Goal: Task Accomplishment & Management: Manage account settings

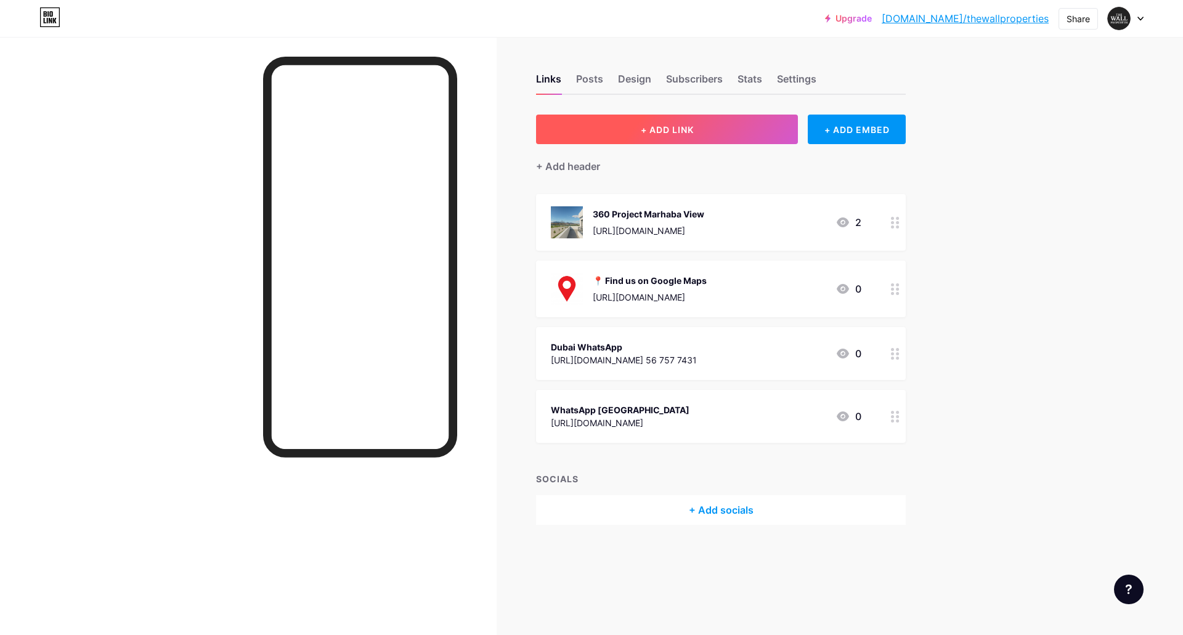
click at [676, 129] on span "+ ADD LINK" at bounding box center [667, 129] width 53 height 10
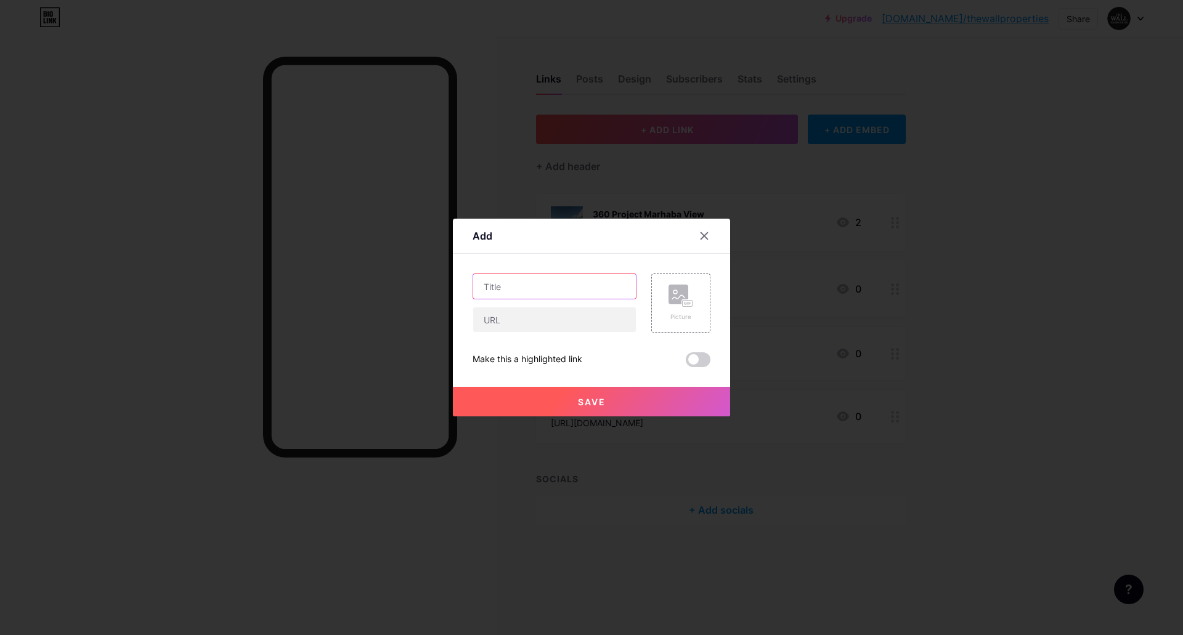
click at [559, 289] on input "text" at bounding box center [554, 286] width 163 height 25
type input "f"
type input "F"
type input "f"
type input "For Trading Prtners"
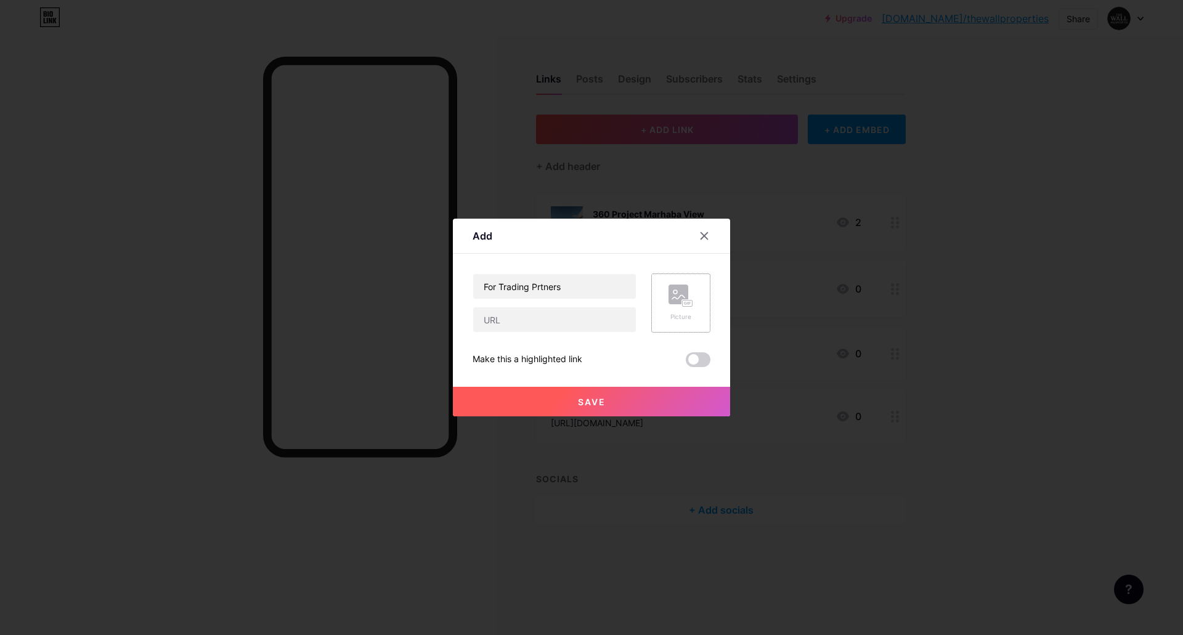
click at [681, 302] on rect at bounding box center [679, 295] width 20 height 20
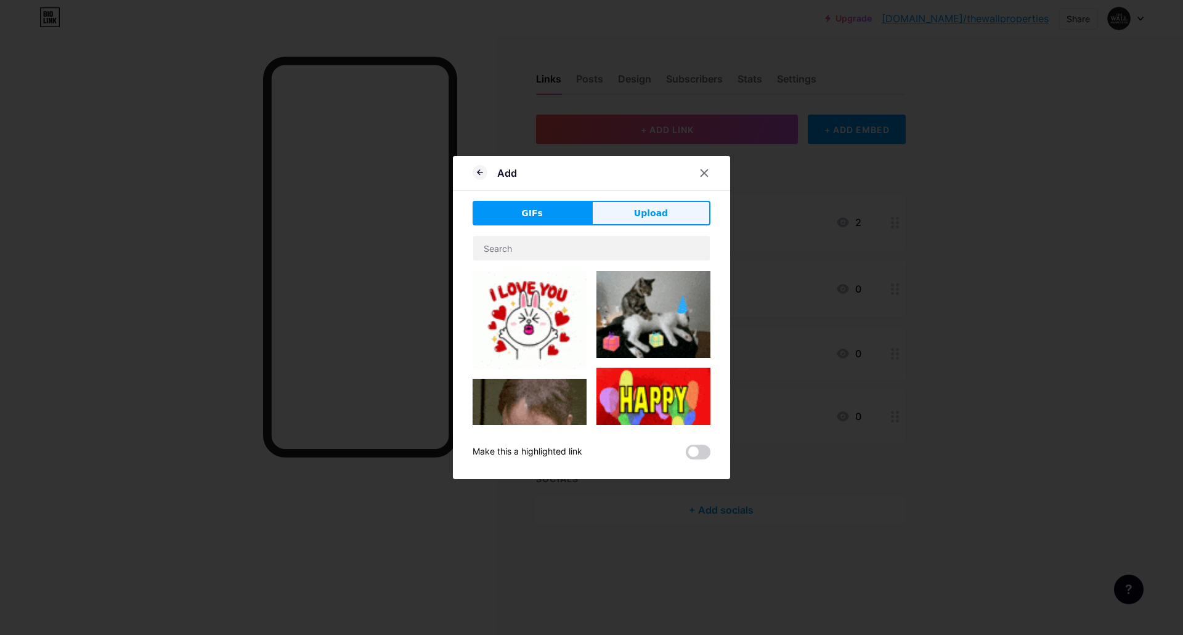
click at [632, 210] on button "Upload" at bounding box center [651, 213] width 119 height 25
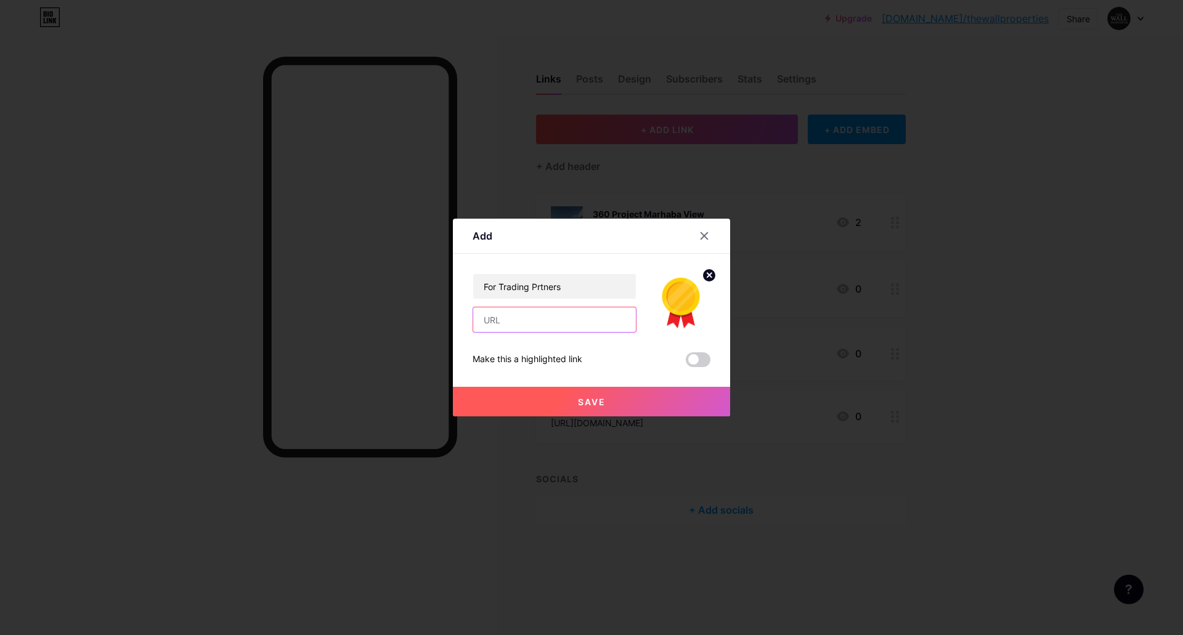
click at [553, 323] on input "text" at bounding box center [554, 319] width 163 height 25
click at [560, 323] on input "text" at bounding box center [554, 319] width 163 height 25
paste input "[URL][DOMAIN_NAME]"
type input "[URL][DOMAIN_NAME]"
drag, startPoint x: 575, startPoint y: 283, endPoint x: 427, endPoint y: 295, distance: 148.3
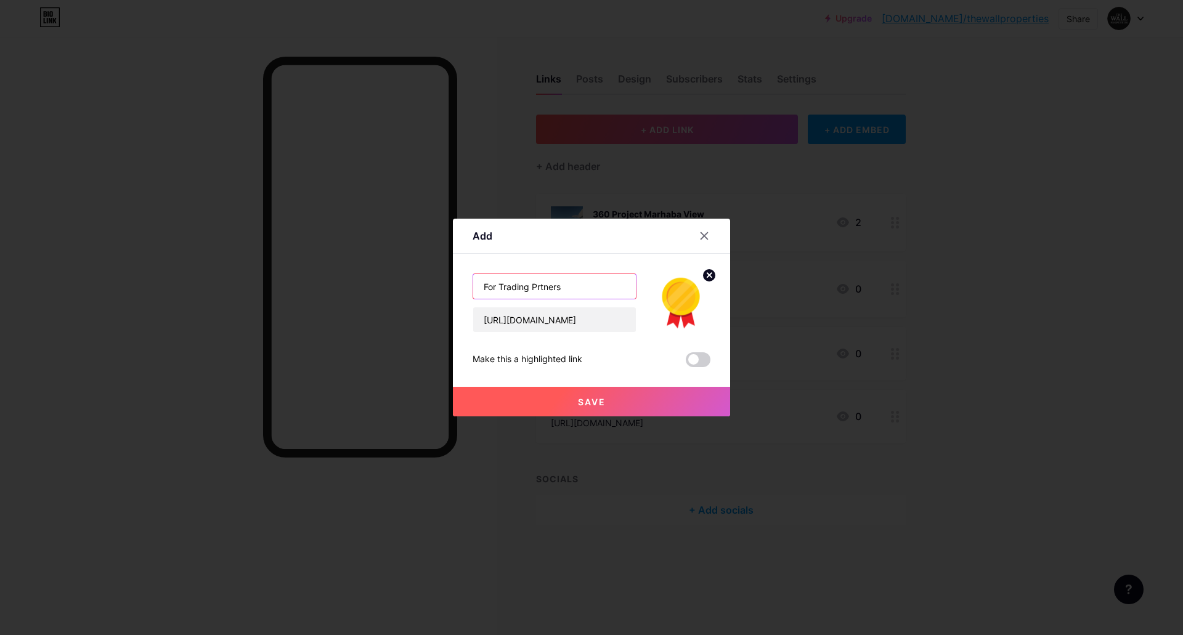
click at [432, 294] on div "Add Content YouTube Play YouTube video without leaving your page. ADD Vimeo Pla…" at bounding box center [591, 317] width 1183 height 635
click at [705, 237] on icon at bounding box center [704, 236] width 7 height 7
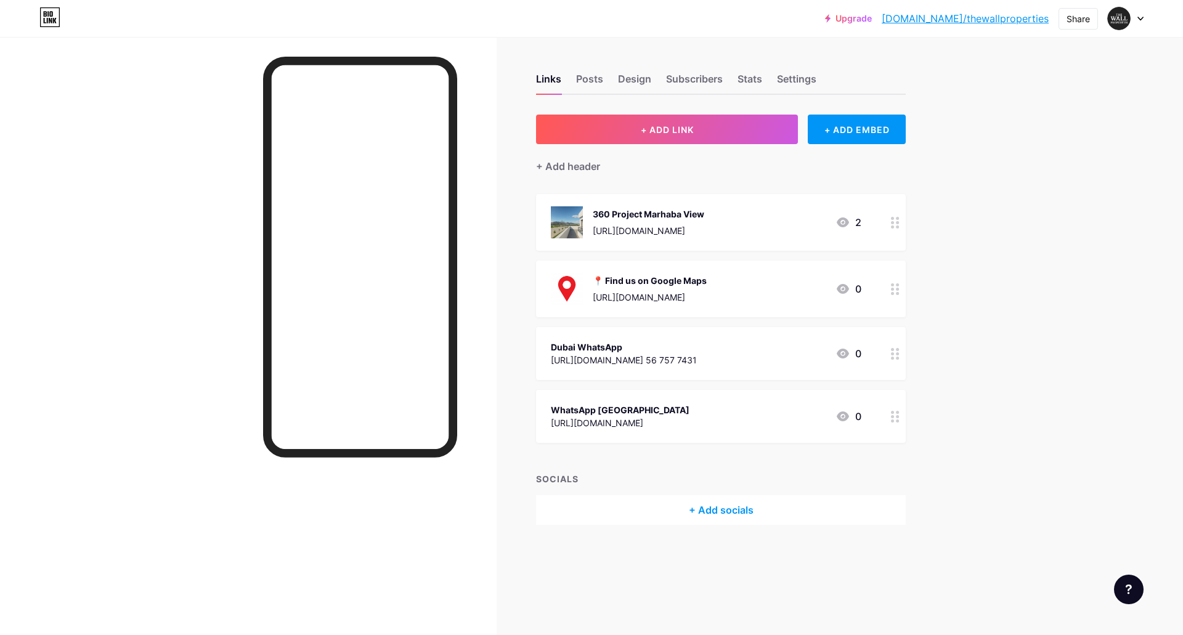
click at [841, 225] on icon at bounding box center [843, 223] width 12 height 10
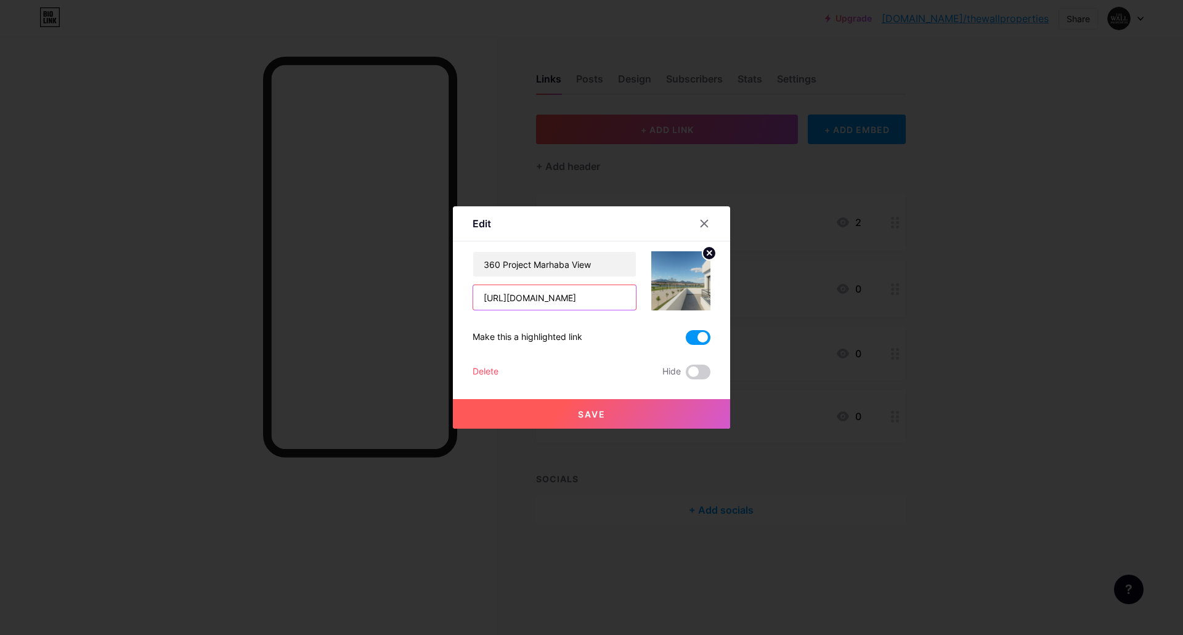
click at [611, 303] on input "[URL][DOMAIN_NAME]" at bounding box center [554, 297] width 163 height 25
click at [708, 226] on icon at bounding box center [704, 224] width 10 height 10
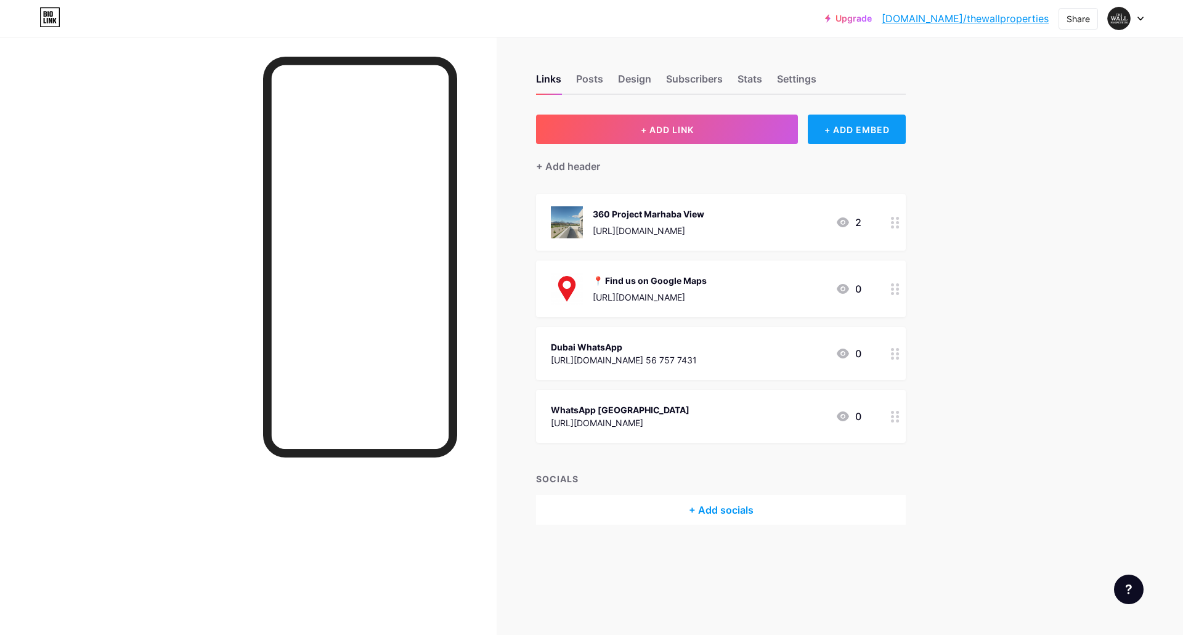
click at [876, 124] on div "+ ADD EMBED" at bounding box center [857, 130] width 98 height 30
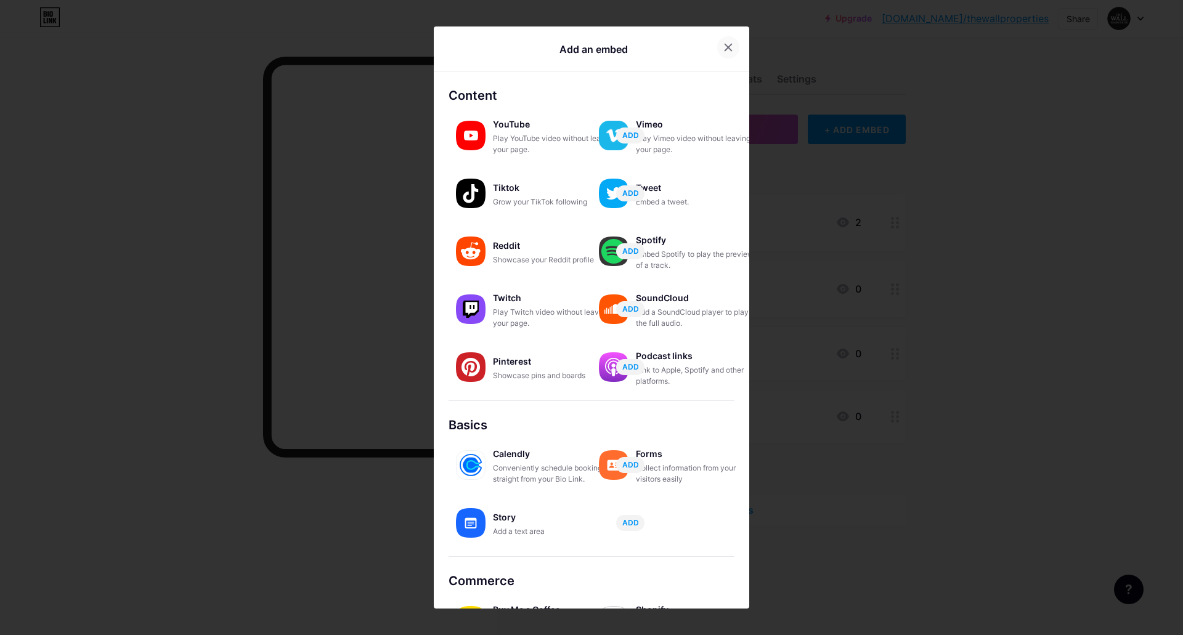
click at [725, 47] on icon at bounding box center [728, 47] width 7 height 7
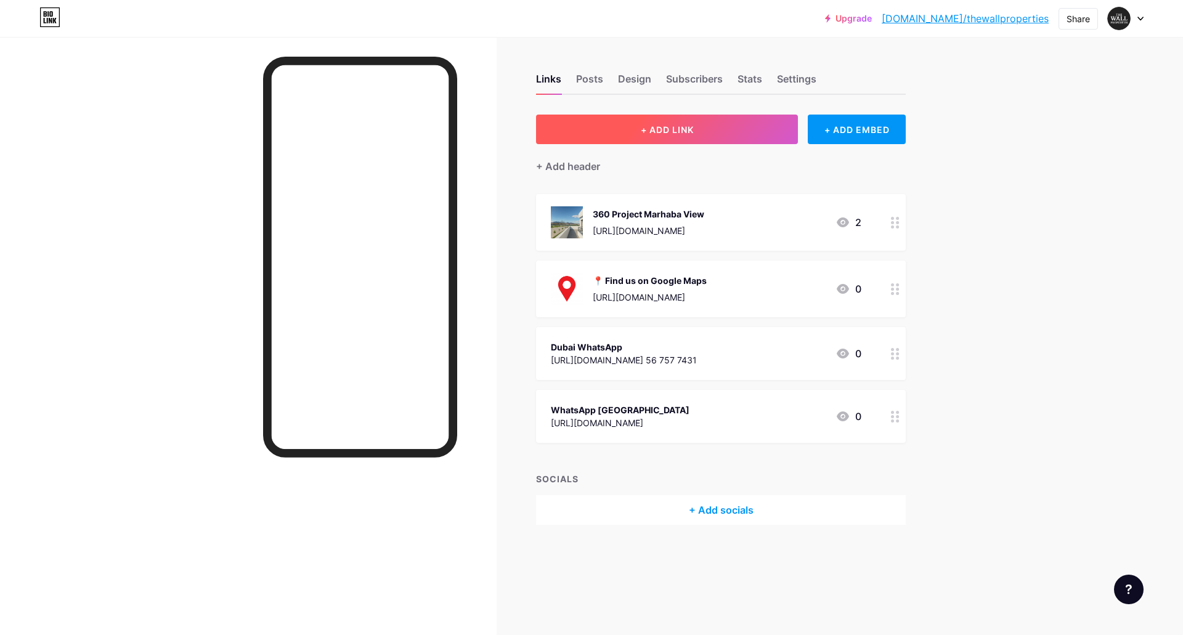
click at [707, 126] on button "+ ADD LINK" at bounding box center [667, 130] width 262 height 30
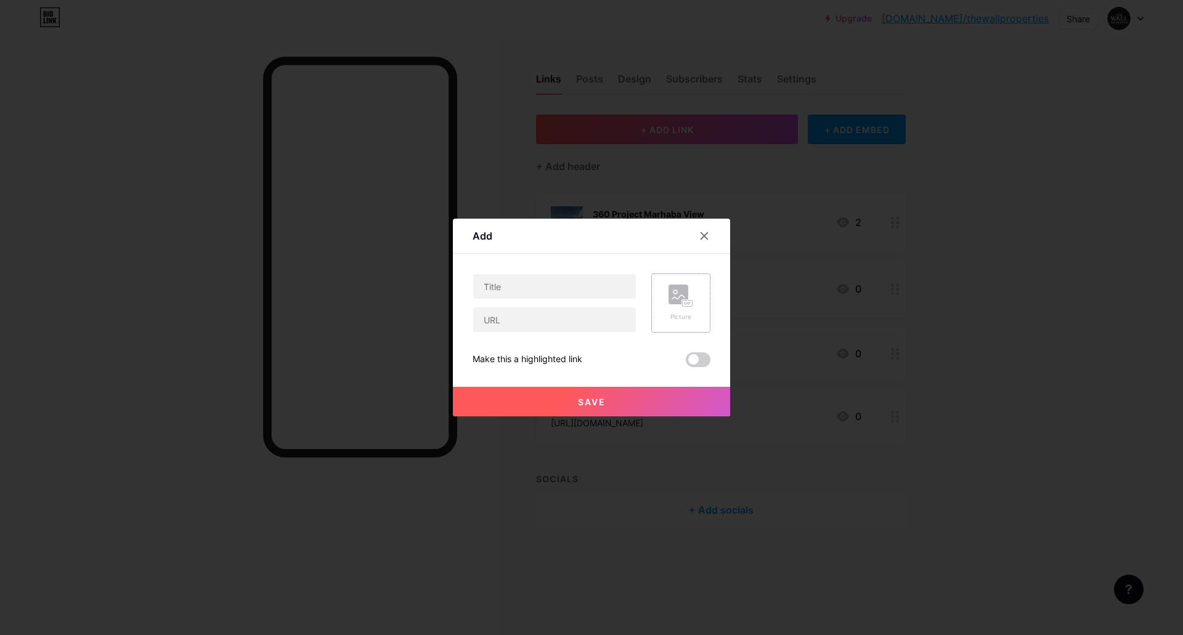
click at [683, 303] on rect at bounding box center [688, 304] width 10 height 6
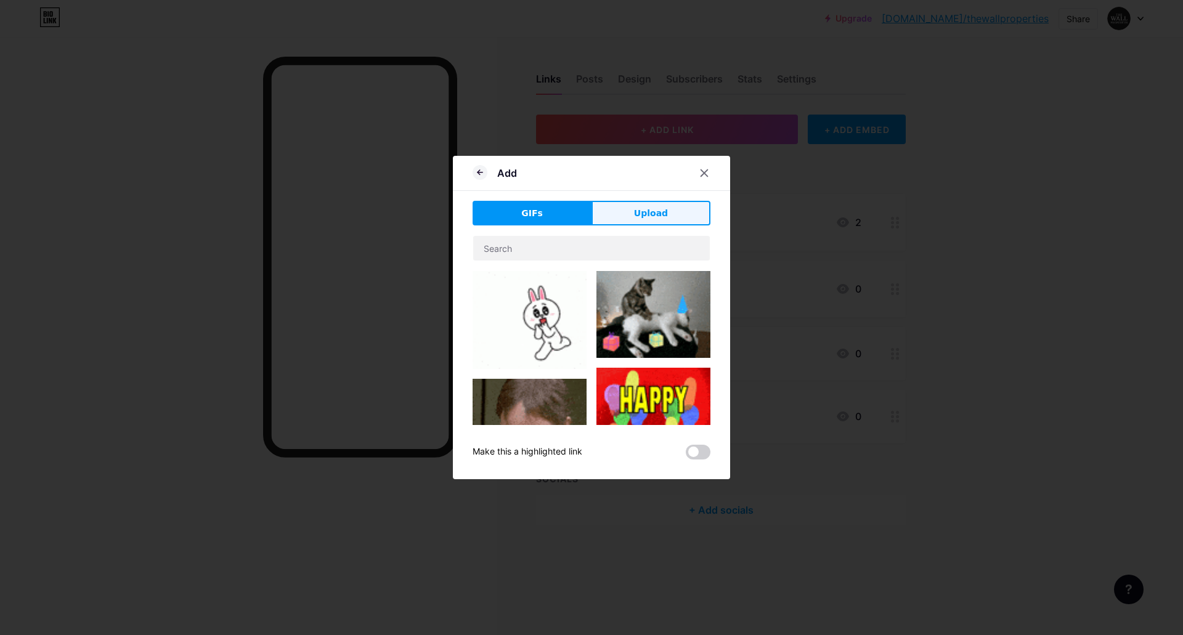
click at [655, 218] on span "Upload" at bounding box center [651, 213] width 34 height 13
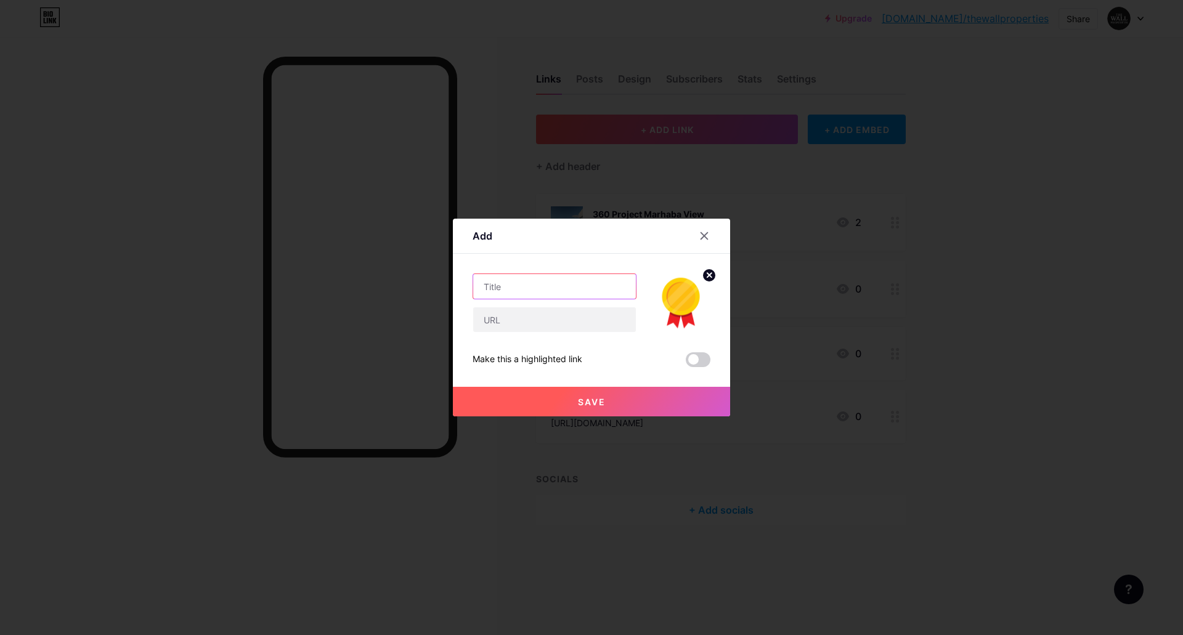
click at [540, 290] on input "text" at bounding box center [554, 286] width 163 height 25
paste input "For Trading Prtners"
type input "For Trading Prtners"
click at [592, 324] on input "text" at bounding box center [554, 319] width 163 height 25
type input "[DOMAIN_NAME]"
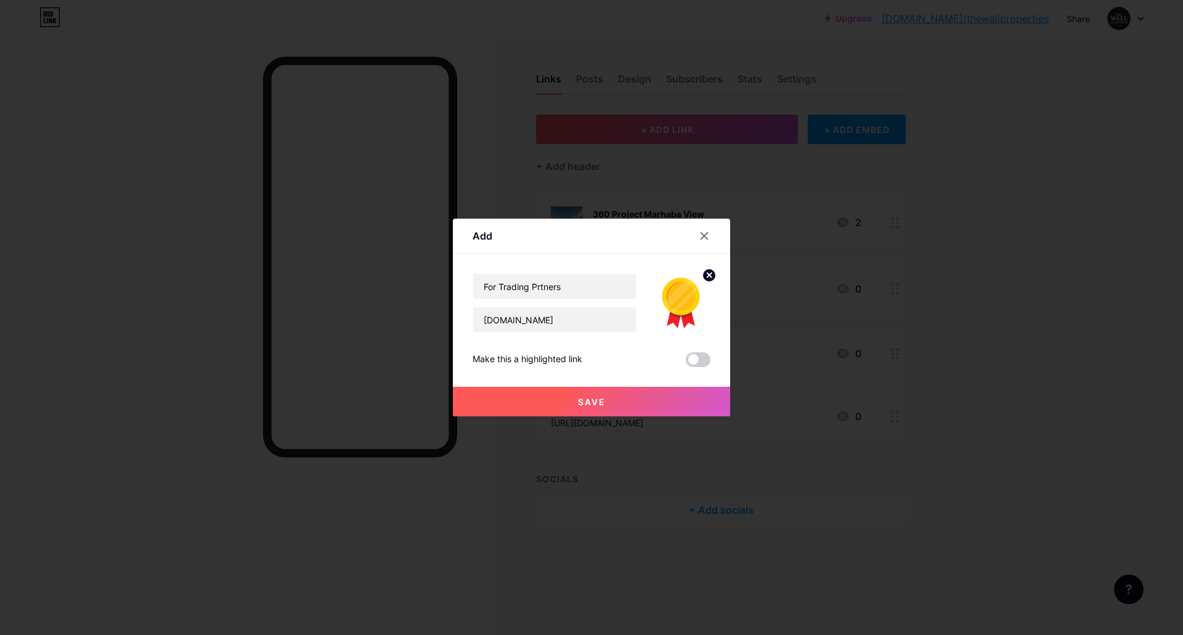
click at [575, 406] on button "Save" at bounding box center [591, 402] width 277 height 30
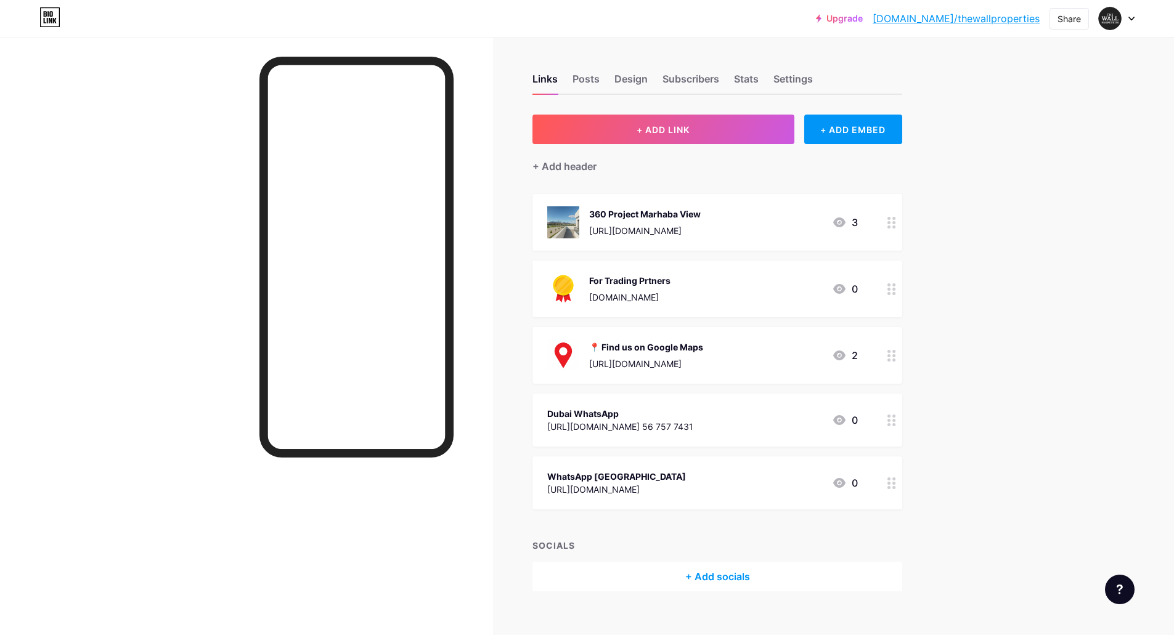
click at [1012, 269] on div "Upgrade [DOMAIN_NAME]/thewal... [DOMAIN_NAME]/thewallproperties Share Switch ac…" at bounding box center [587, 326] width 1174 height 653
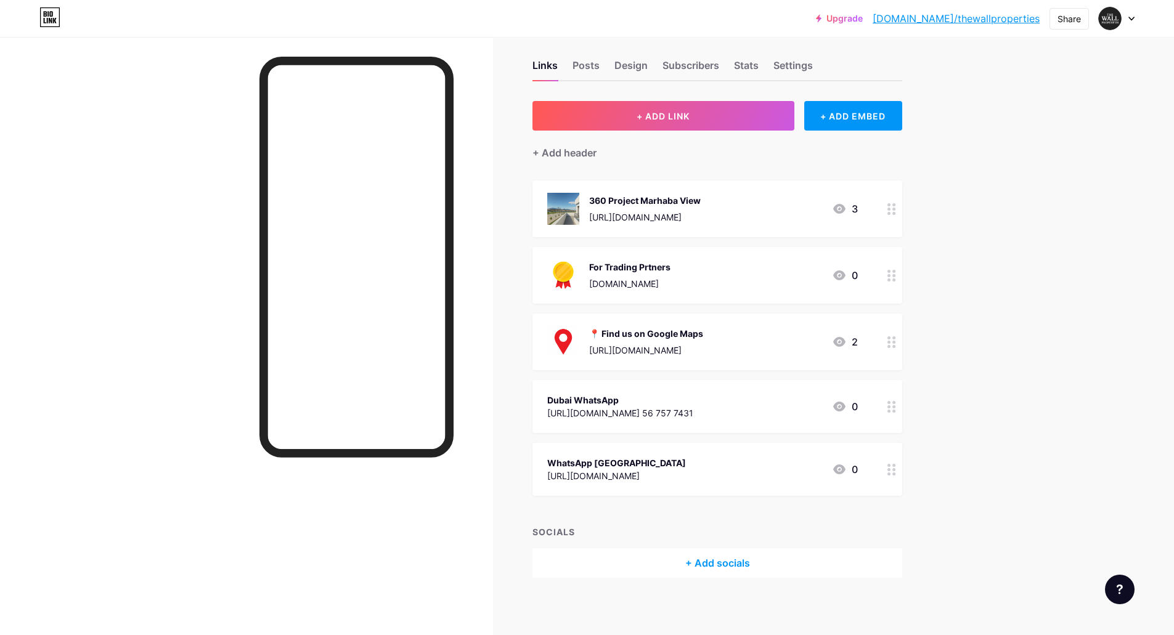
scroll to position [17, 0]
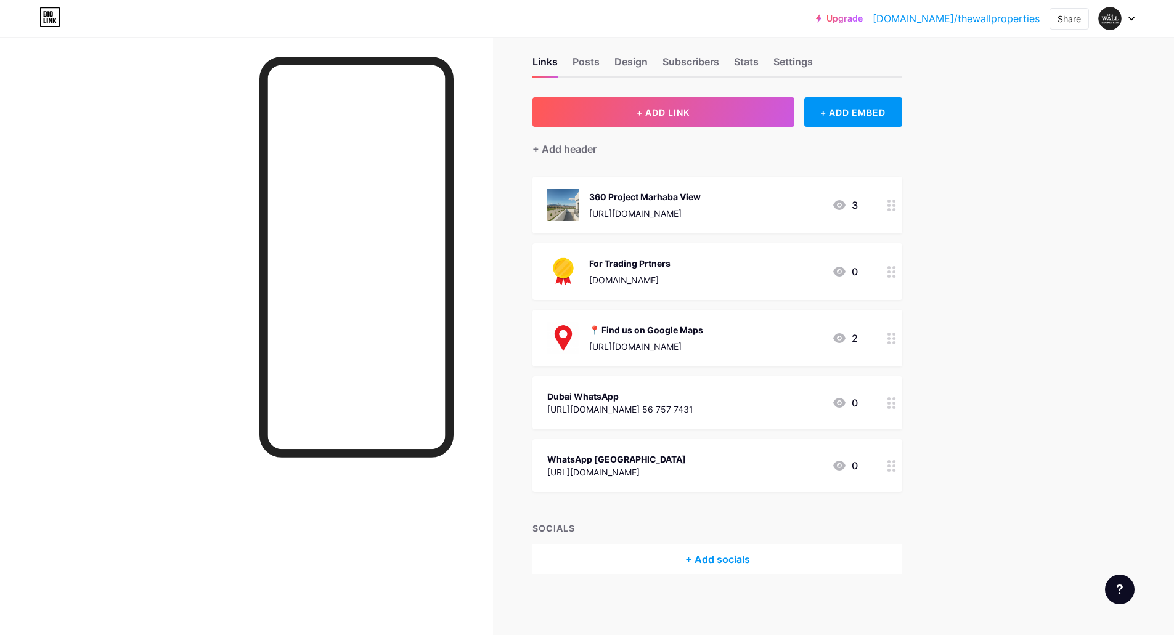
click at [1123, 20] on div at bounding box center [1117, 18] width 36 height 22
click at [1124, 376] on div "Upgrade [DOMAIN_NAME]/thewal... [DOMAIN_NAME]/thewallproperties Share Switch ac…" at bounding box center [587, 309] width 1174 height 653
click at [1118, 19] on img at bounding box center [1110, 19] width 20 height 20
click at [1053, 139] on link "Account settings" at bounding box center [1057, 139] width 153 height 33
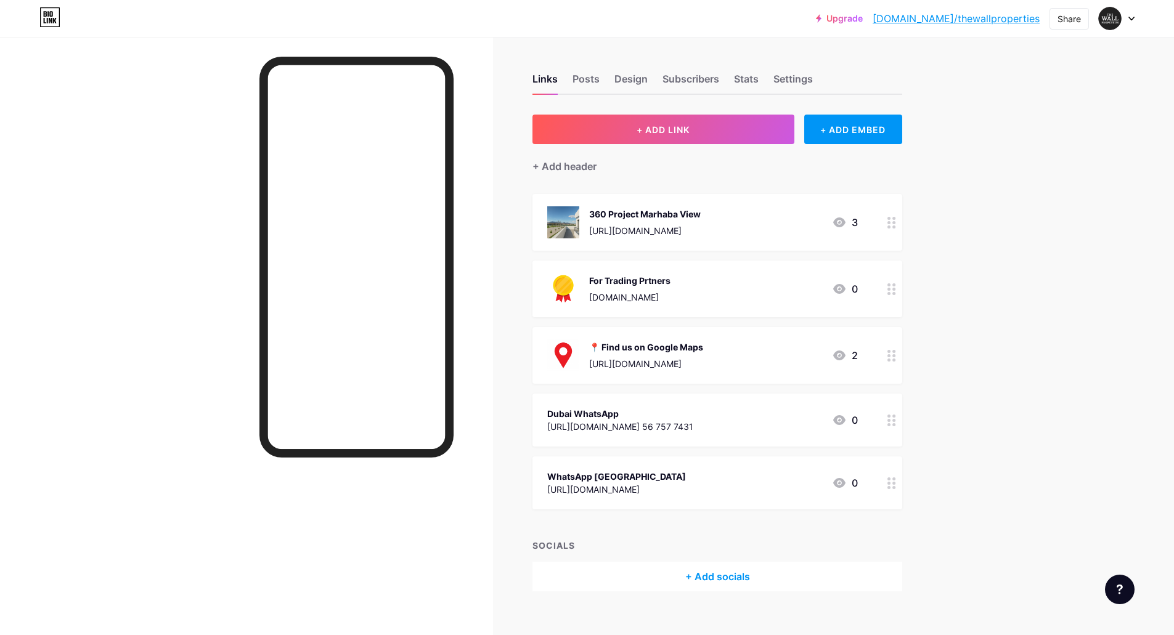
scroll to position [17, 0]
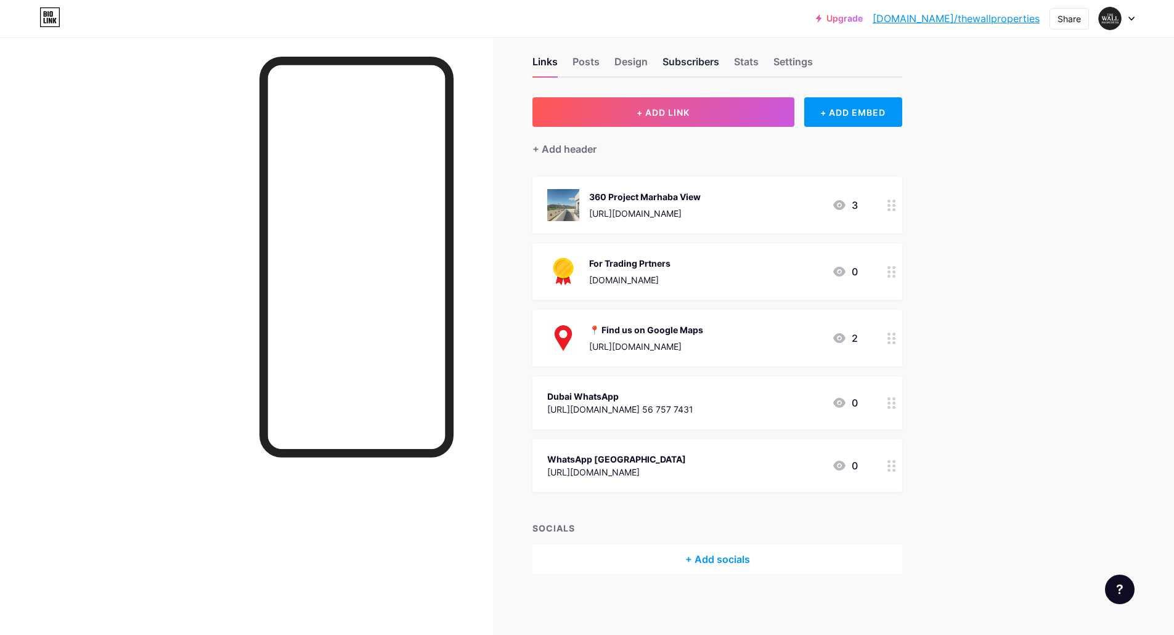
click at [696, 63] on div "Subscribers" at bounding box center [690, 65] width 57 height 22
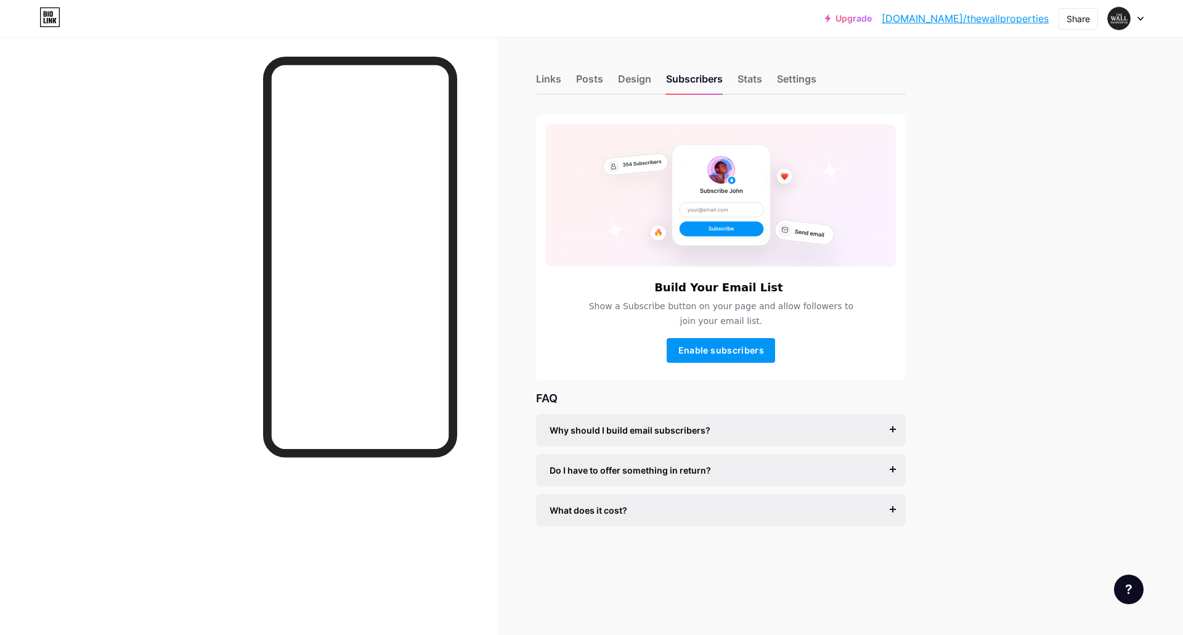
click at [859, 440] on div "Why should I build email subscribers? Email is the only reliable medium to buil…" at bounding box center [721, 430] width 370 height 33
click at [890, 471] on div "Do I have to offer something in return?" at bounding box center [721, 470] width 343 height 13
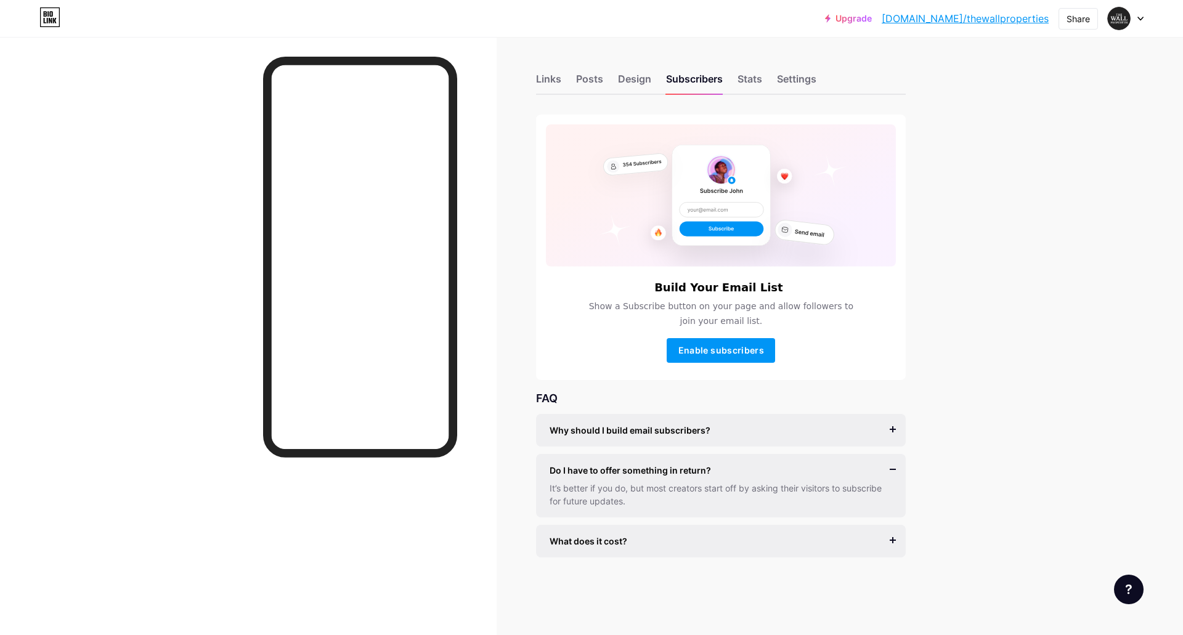
click at [893, 543] on div "What does it cost? It’s free to get started, and you can accept unlimited subsc…" at bounding box center [721, 541] width 370 height 33
click at [893, 539] on div "What does it cost? It’s free to get started, and you can accept unlimited subsc…" at bounding box center [721, 541] width 370 height 33
click at [888, 542] on div "What does it cost?" at bounding box center [721, 541] width 343 height 13
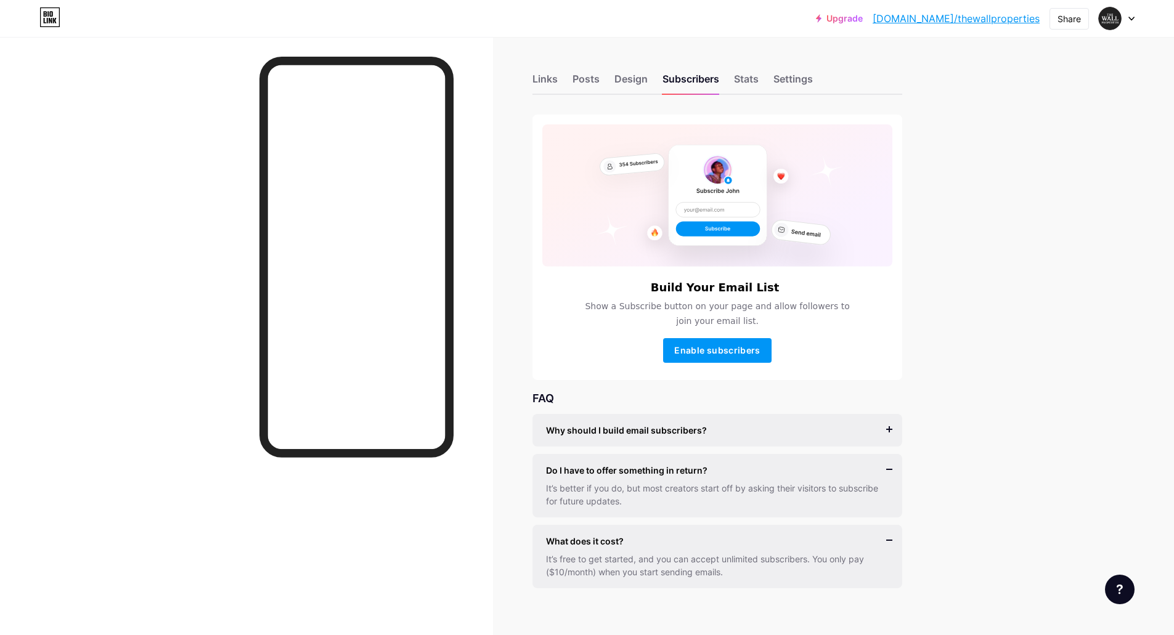
click at [888, 428] on div "Why should I build email subscribers?" at bounding box center [717, 430] width 343 height 13
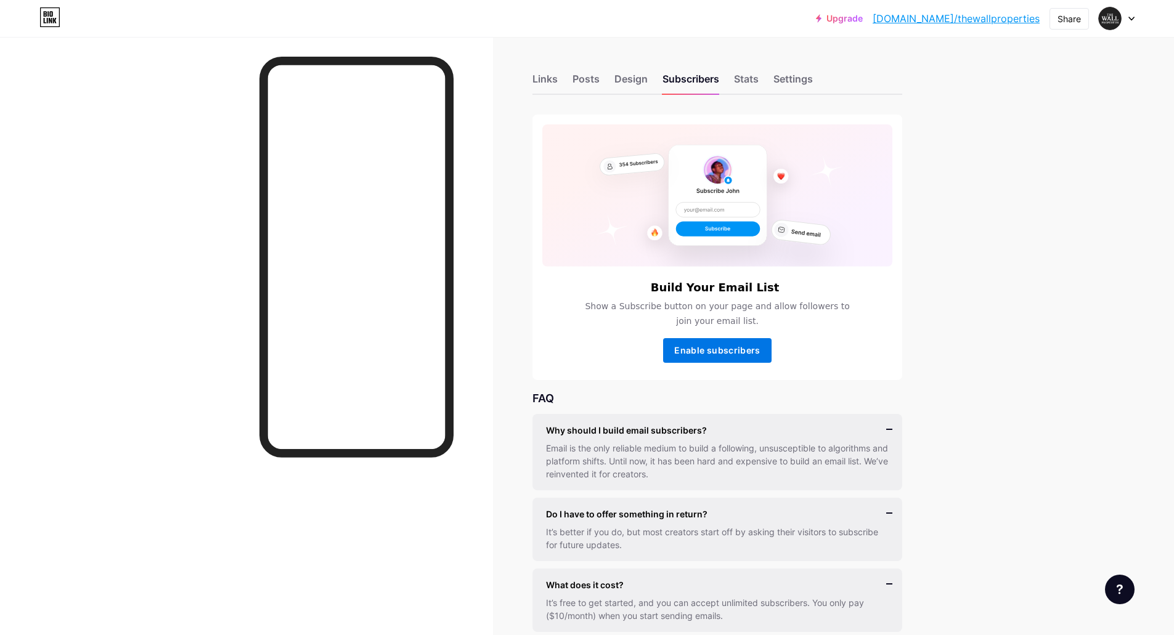
click at [736, 343] on button "Enable subscribers" at bounding box center [717, 350] width 108 height 25
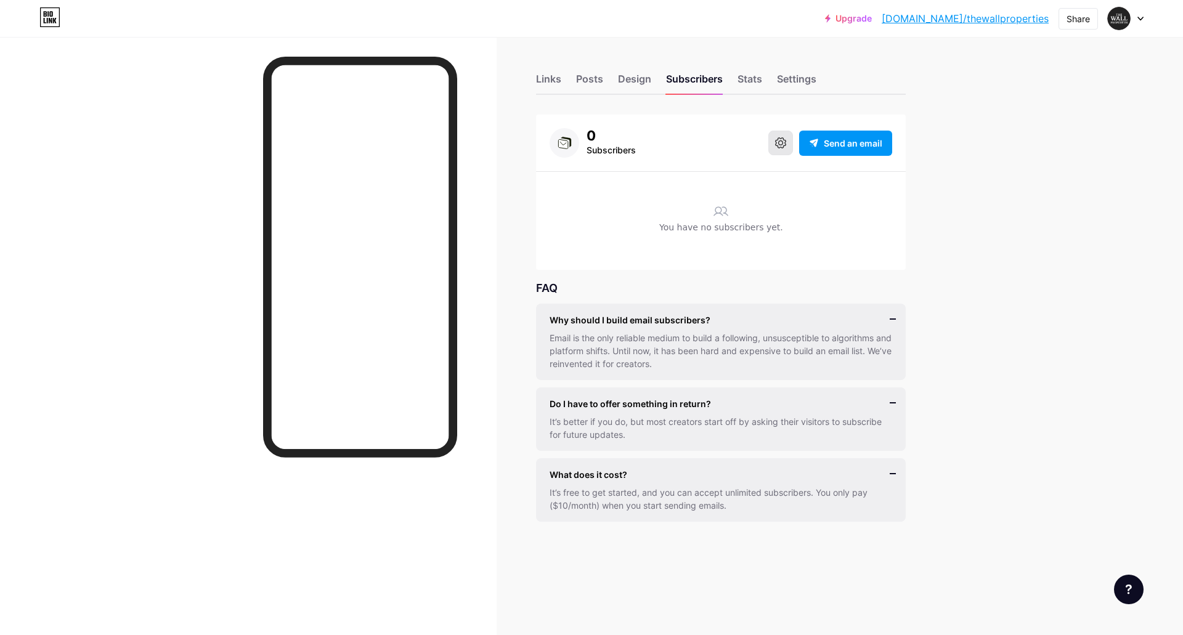
click at [778, 139] on icon at bounding box center [780, 142] width 11 height 11
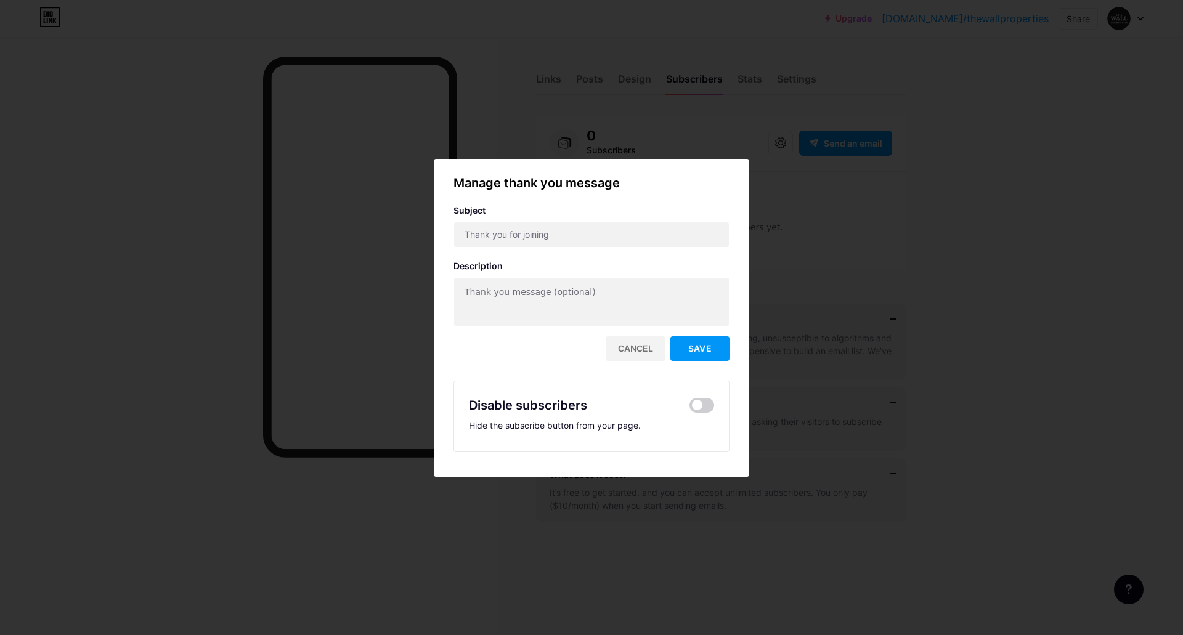
click at [647, 362] on div "Manage thank you message Subject Description Cancel Save Disable subscribers Hi…" at bounding box center [591, 313] width 276 height 279
click at [647, 358] on div "Cancel" at bounding box center [636, 348] width 60 height 25
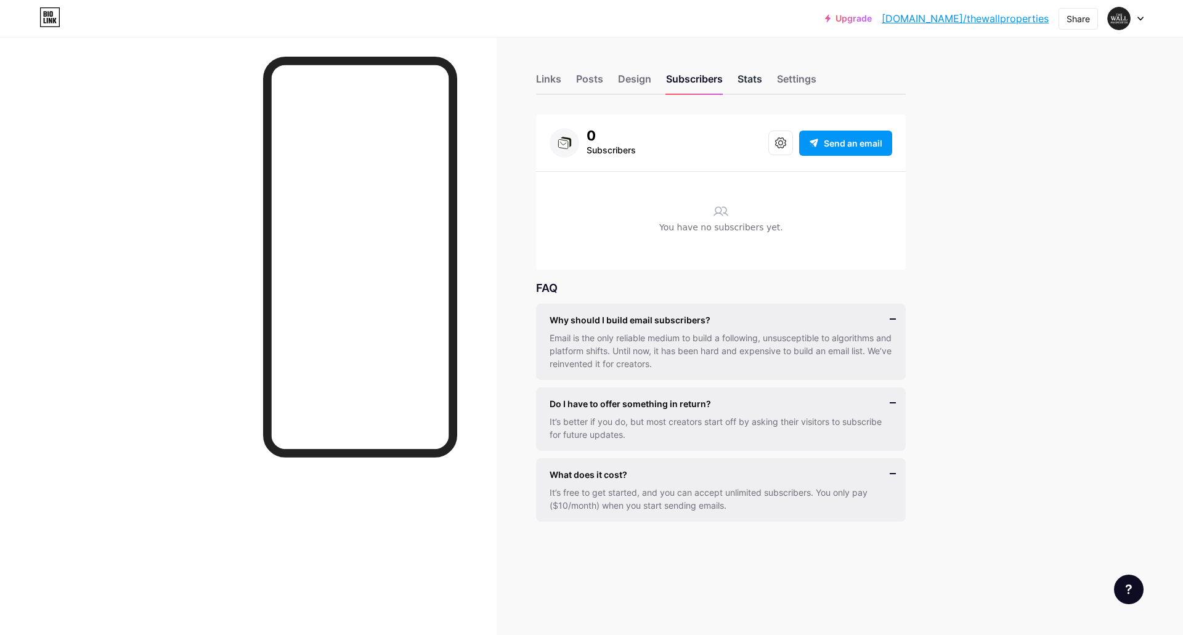
click at [741, 79] on div "Stats" at bounding box center [750, 82] width 25 height 22
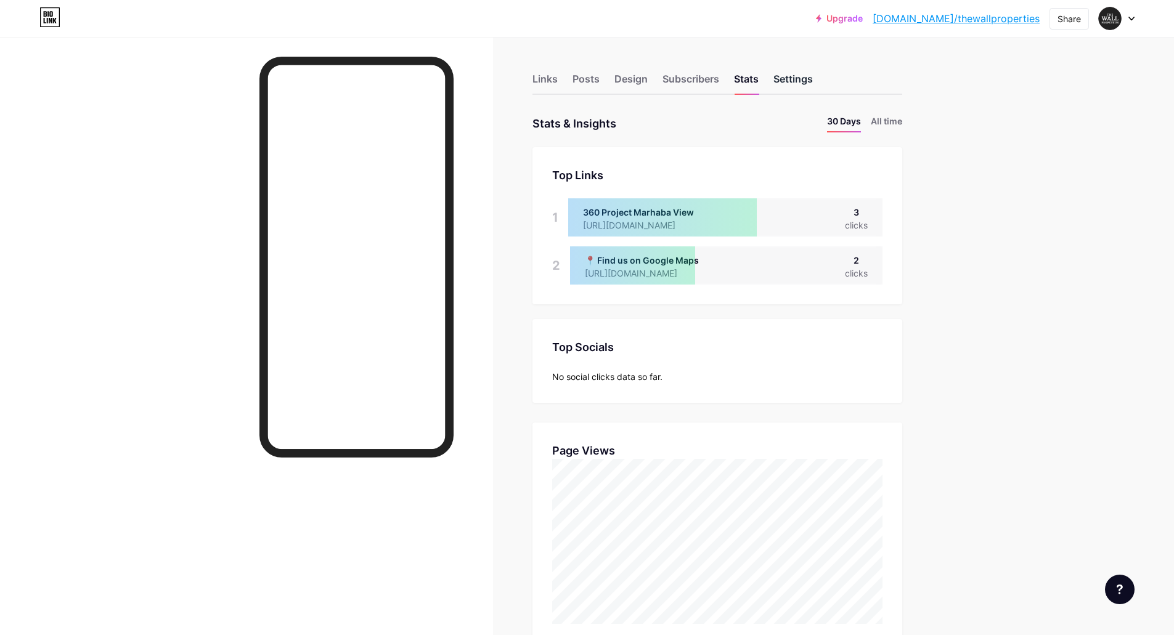
scroll to position [635, 1174]
click at [798, 82] on div "Settings" at bounding box center [792, 82] width 39 height 22
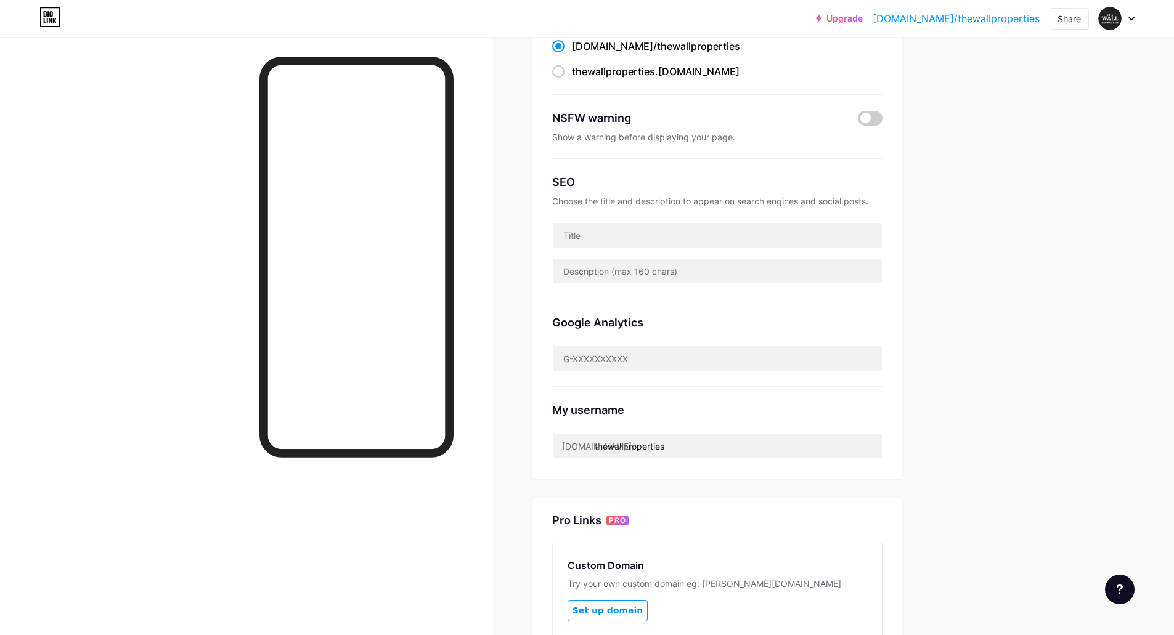
scroll to position [30, 0]
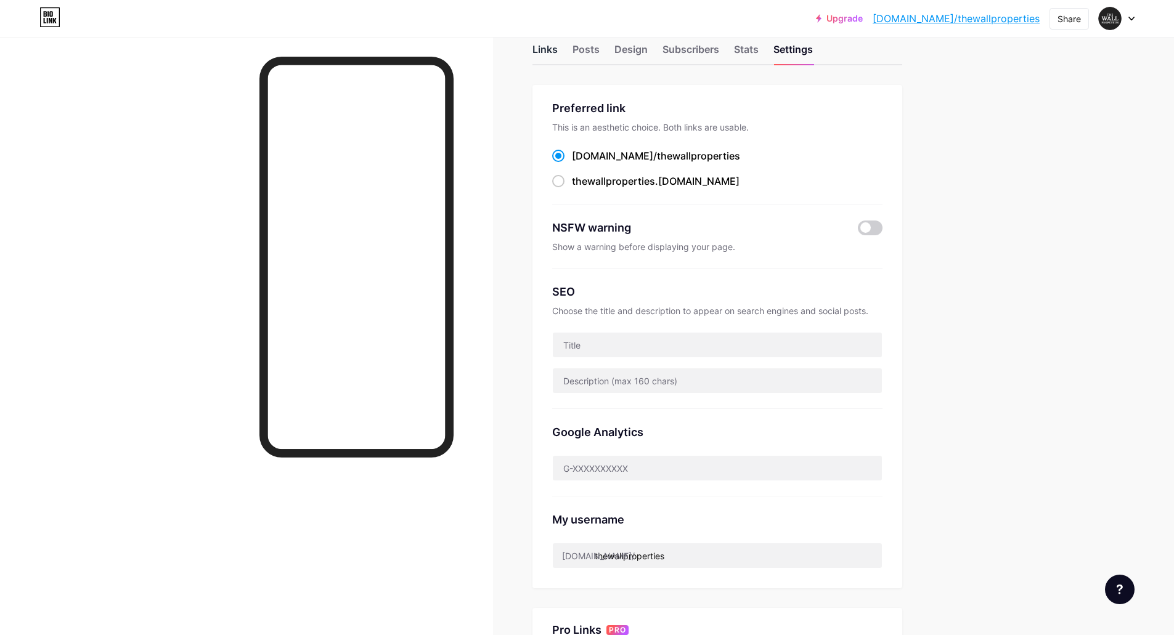
click at [550, 49] on div "Links" at bounding box center [544, 53] width 25 height 22
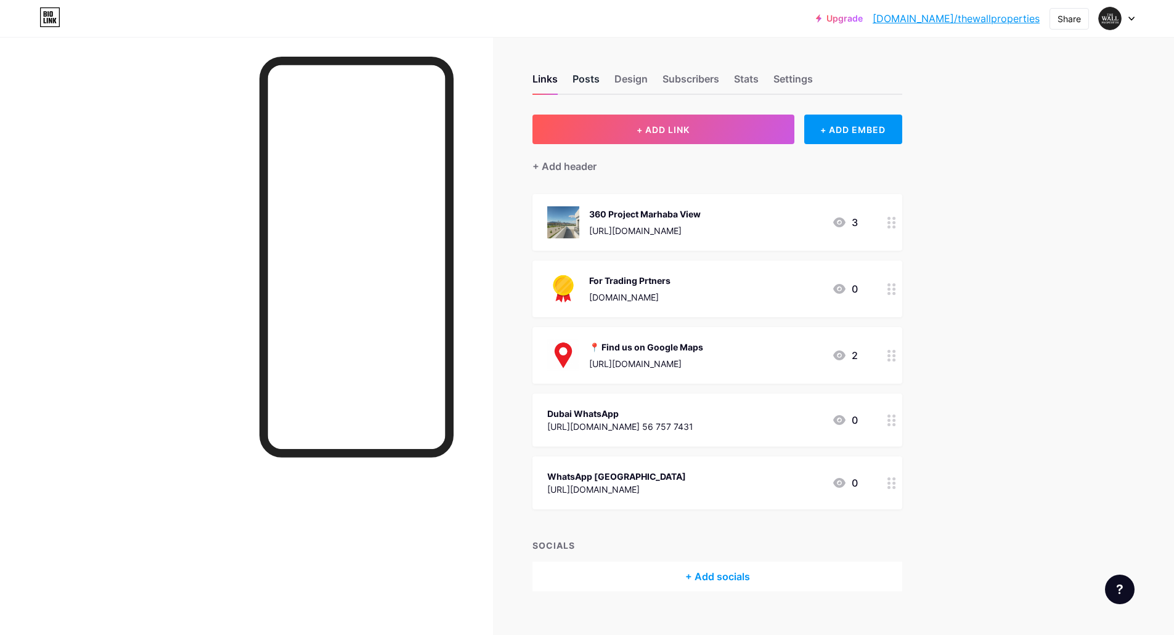
click at [593, 84] on div "Posts" at bounding box center [585, 82] width 27 height 22
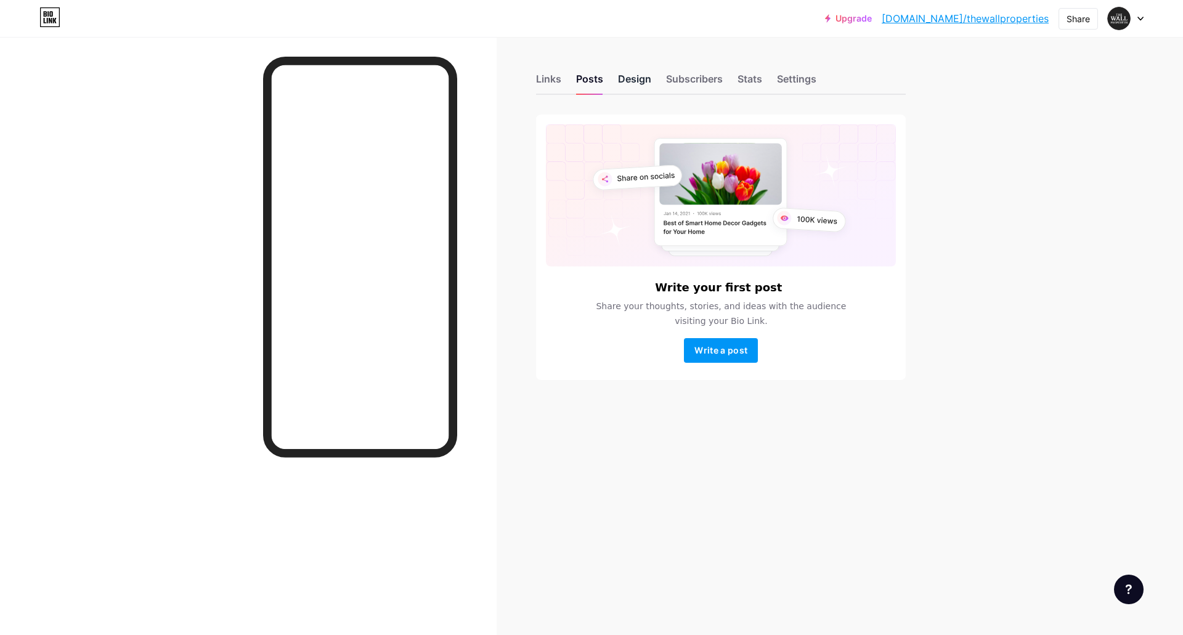
click at [631, 84] on div "Design" at bounding box center [634, 82] width 33 height 22
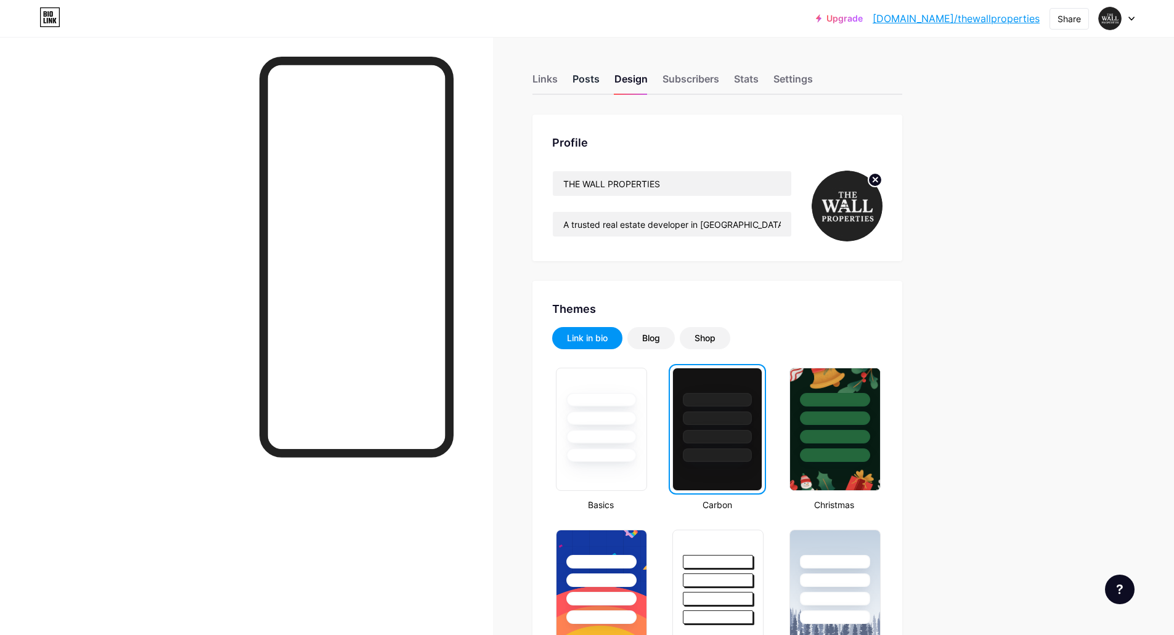
click at [591, 76] on div "Posts" at bounding box center [585, 82] width 27 height 22
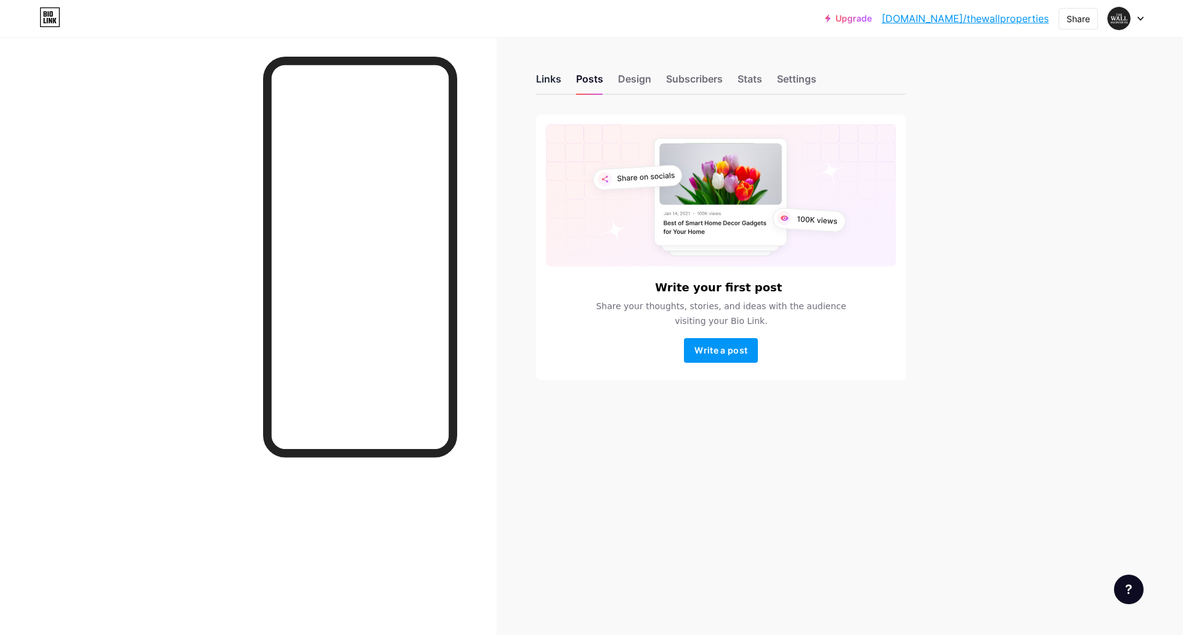
click at [549, 75] on div "Links" at bounding box center [548, 82] width 25 height 22
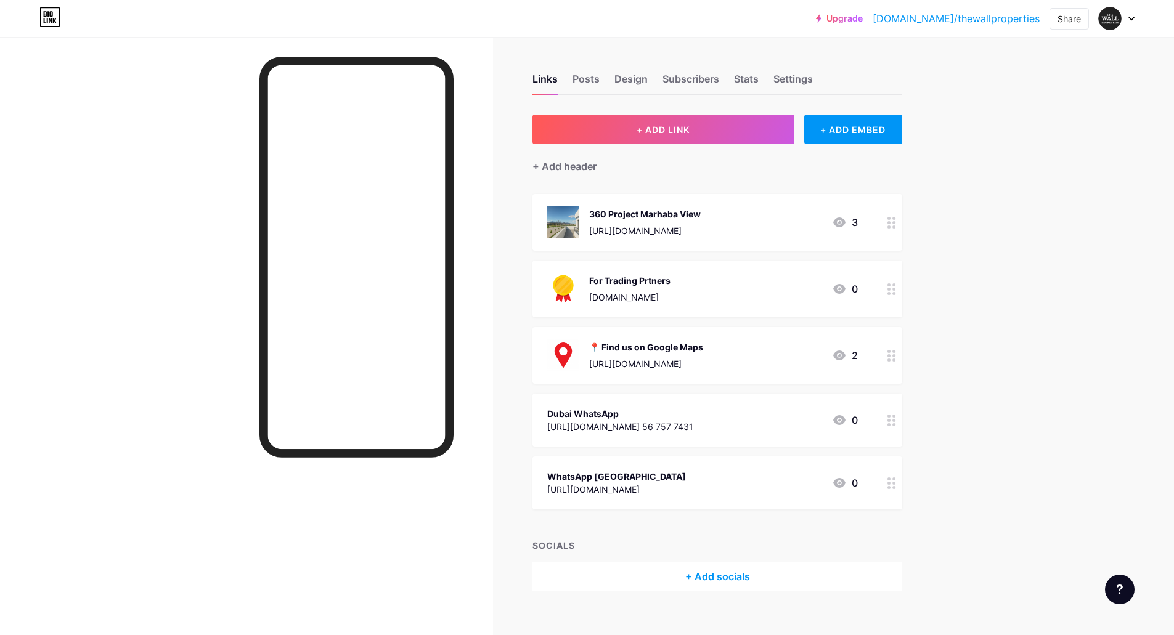
click at [744, 429] on div "Dubai WhatsApp [URL][DOMAIN_NAME] 56 757 7431 0" at bounding box center [702, 420] width 311 height 28
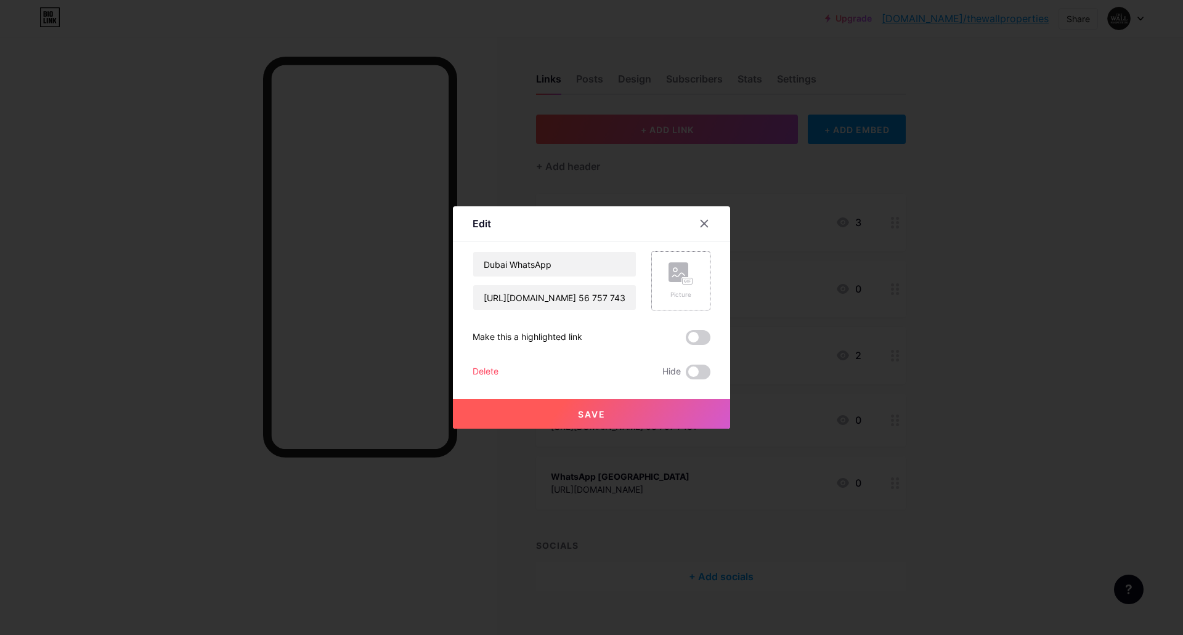
click at [673, 285] on icon at bounding box center [681, 273] width 25 height 23
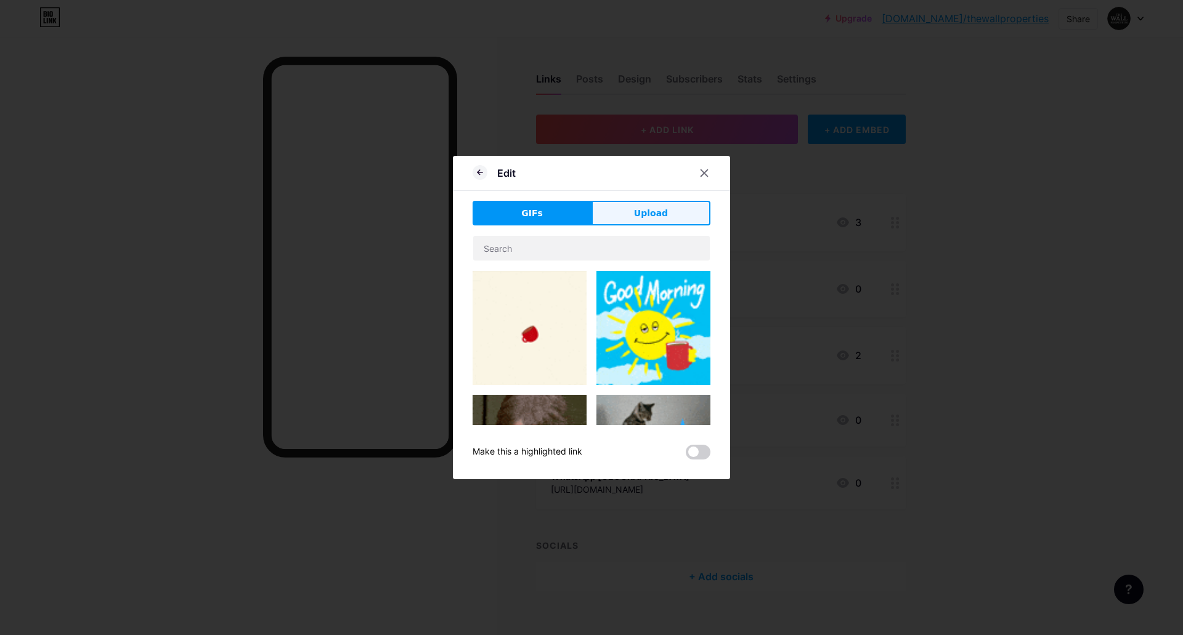
click at [661, 210] on span "Upload" at bounding box center [651, 213] width 34 height 13
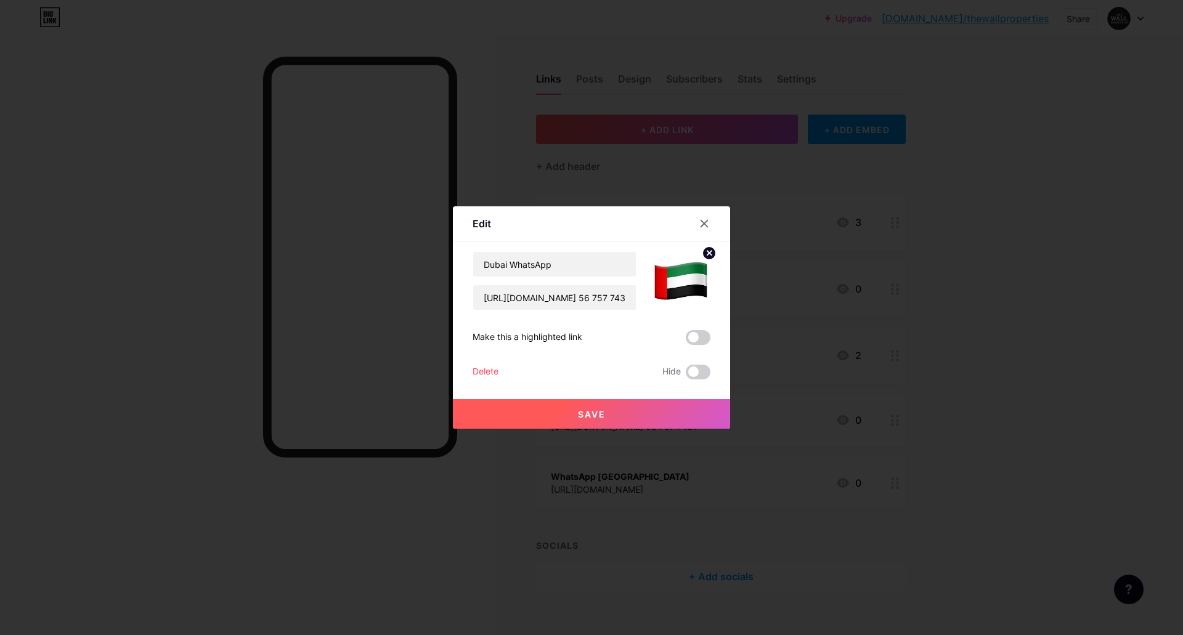
click at [597, 410] on span "Save" at bounding box center [592, 414] width 28 height 10
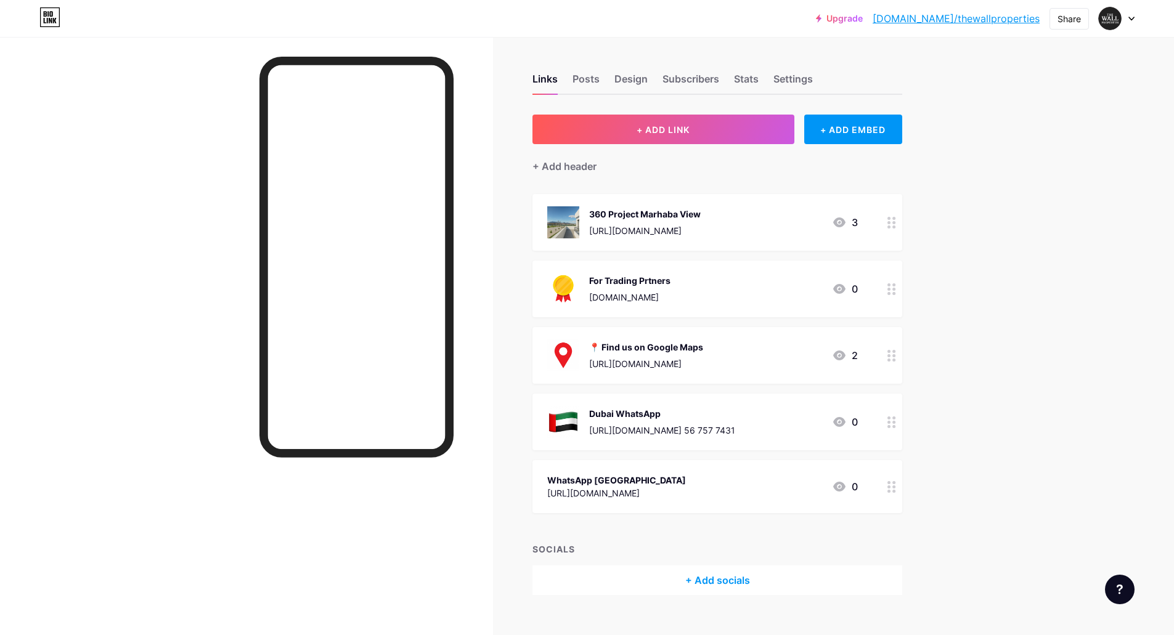
click at [685, 486] on div "WhatsApp [GEOGRAPHIC_DATA] [URL][DOMAIN_NAME] 0" at bounding box center [702, 487] width 311 height 28
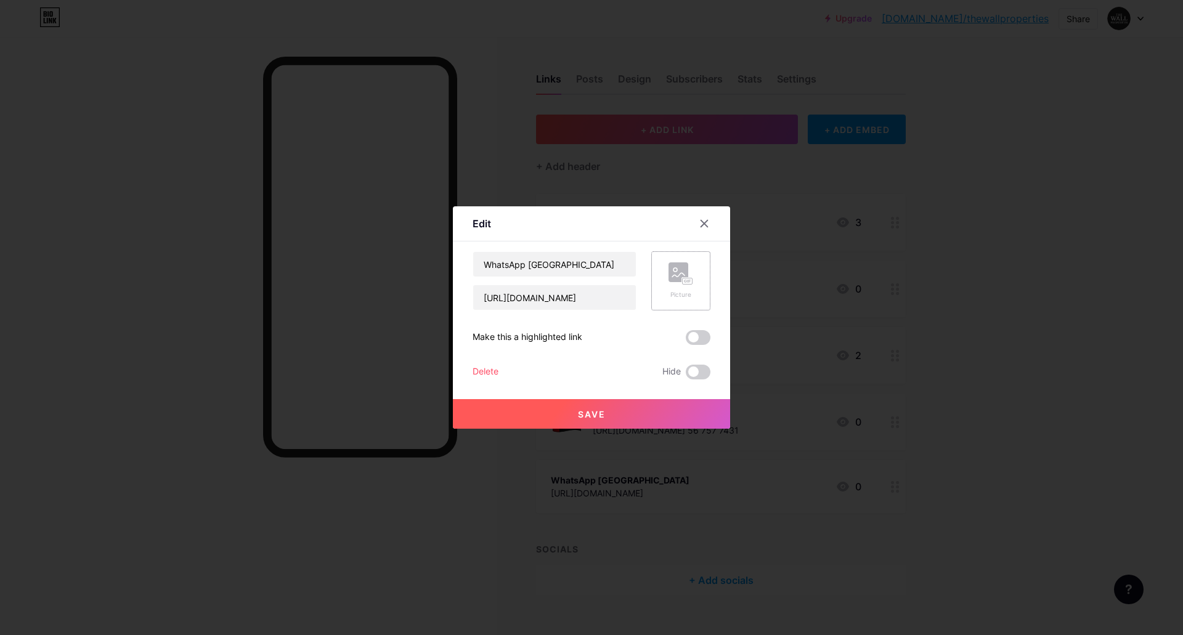
click at [685, 284] on rect at bounding box center [688, 282] width 10 height 6
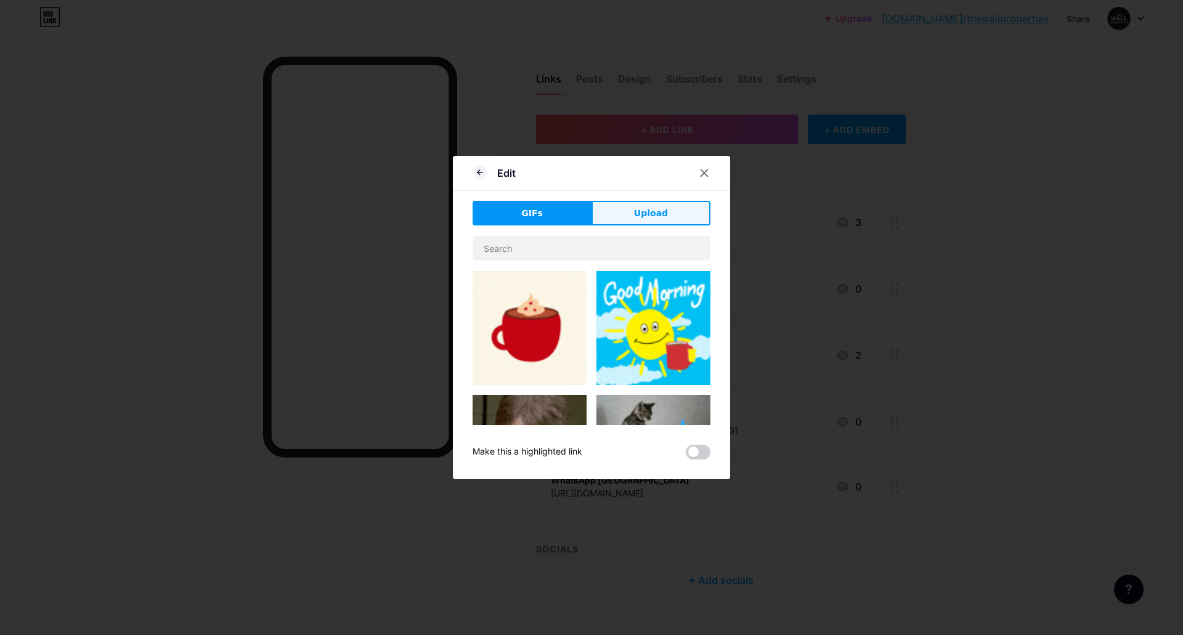
click at [666, 211] on button "Upload" at bounding box center [651, 213] width 119 height 25
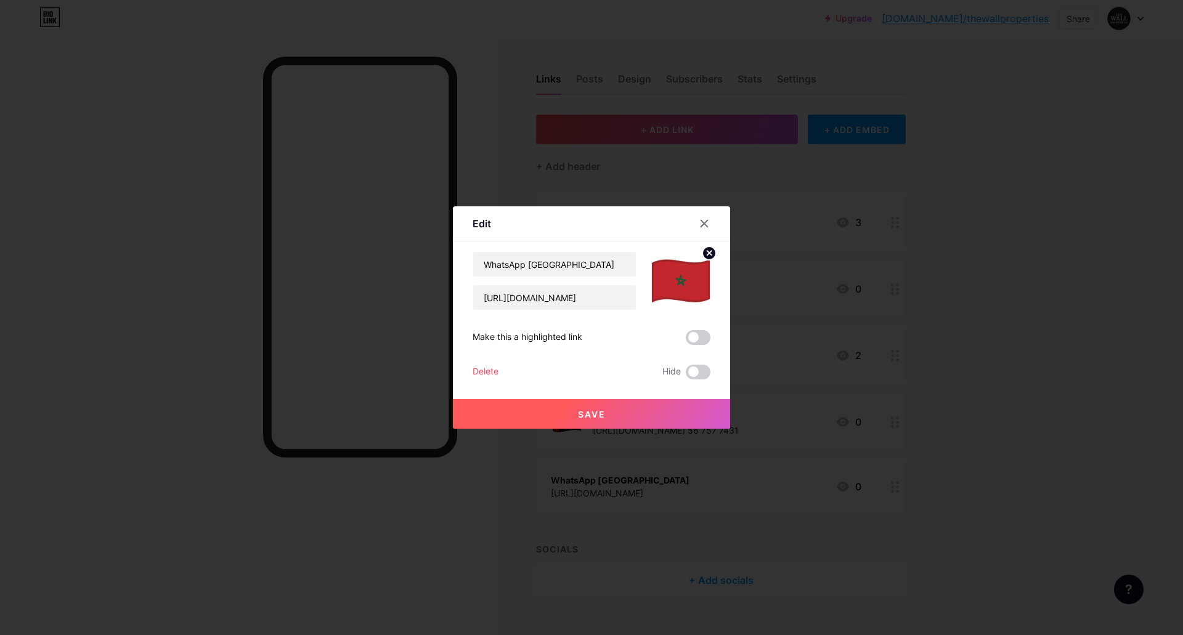
click at [648, 412] on button "Save" at bounding box center [591, 414] width 277 height 30
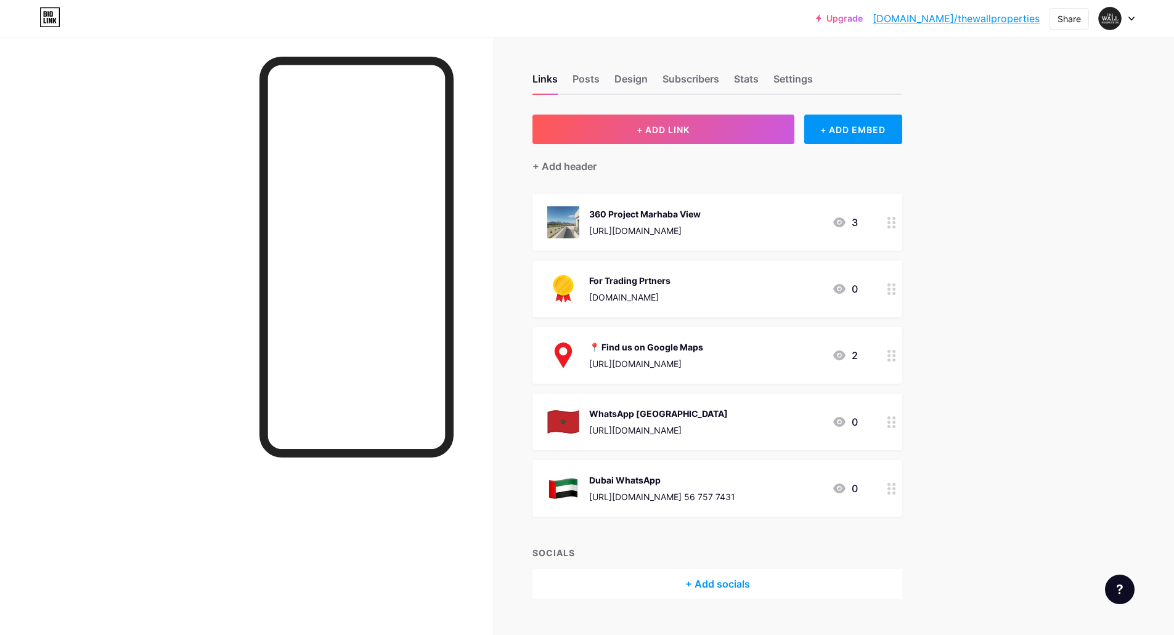
click at [1033, 356] on div "Upgrade [DOMAIN_NAME]/thewal... [DOMAIN_NAME]/thewallproperties Share Switch ac…" at bounding box center [587, 330] width 1174 height 661
